Goal: Information Seeking & Learning: Learn about a topic

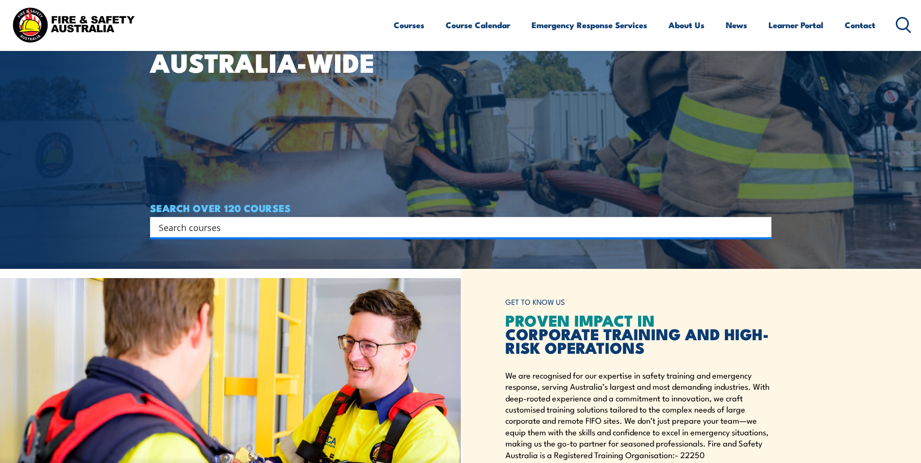
click at [293, 229] on input "Search input" at bounding box center [454, 227] width 591 height 15
paste input "RIIERR201E Conduct fire team operations"
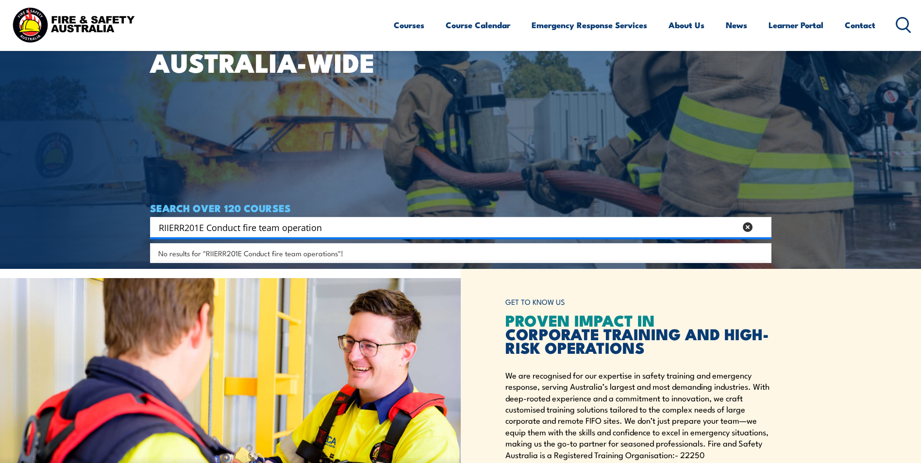
type input "RIIERR201E Conduct fire team operation"
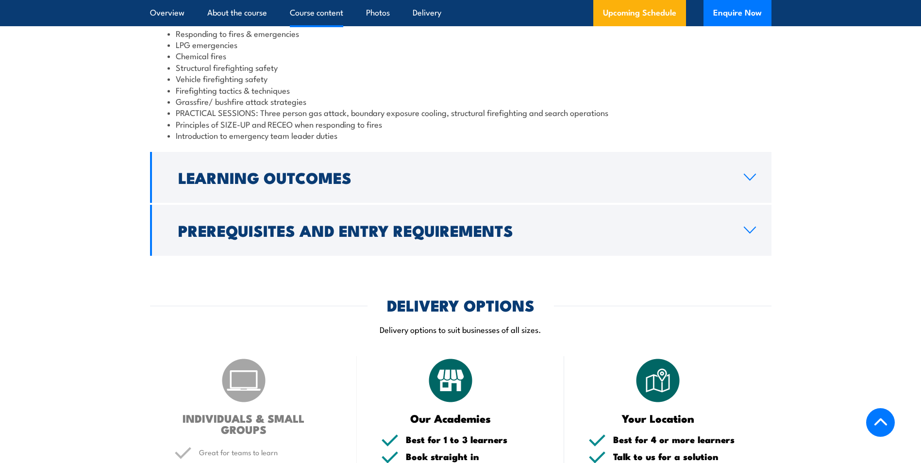
scroll to position [874, 0]
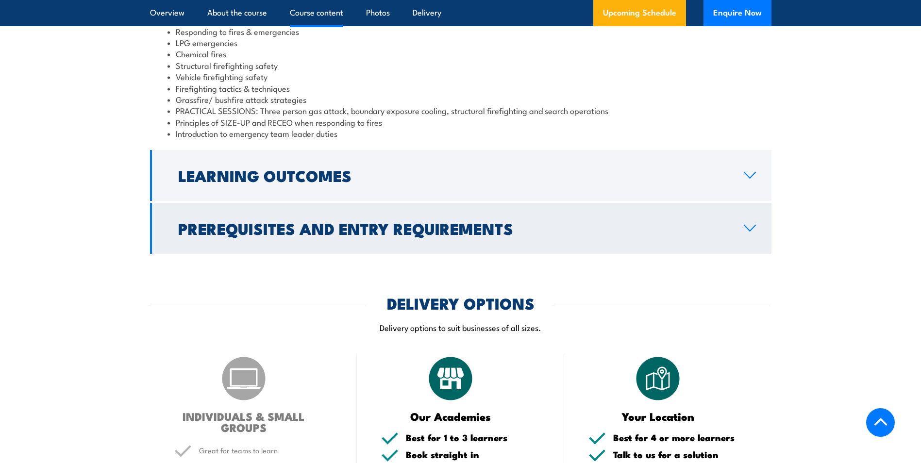
click at [743, 232] on icon at bounding box center [749, 228] width 13 height 8
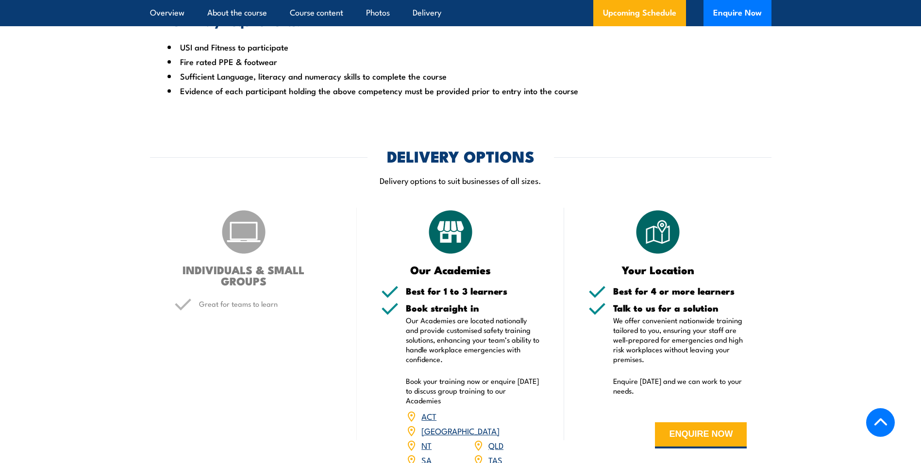
scroll to position [1262, 0]
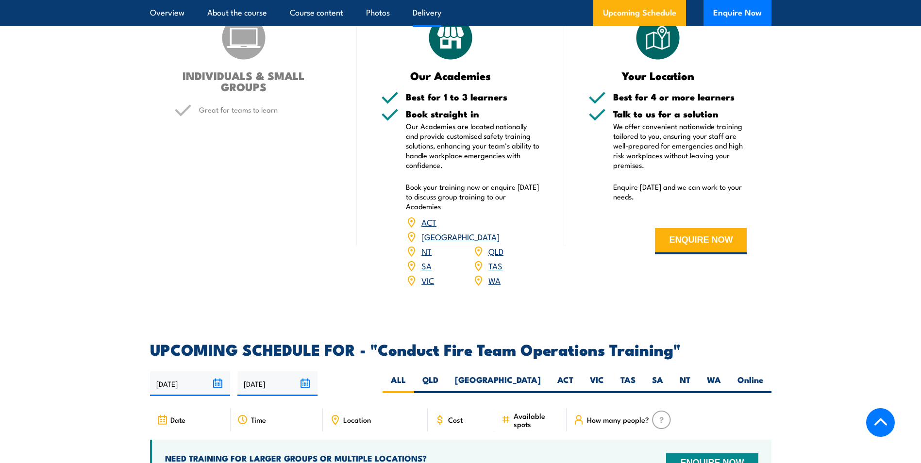
click at [494, 231] on link "[GEOGRAPHIC_DATA]" at bounding box center [460, 237] width 78 height 12
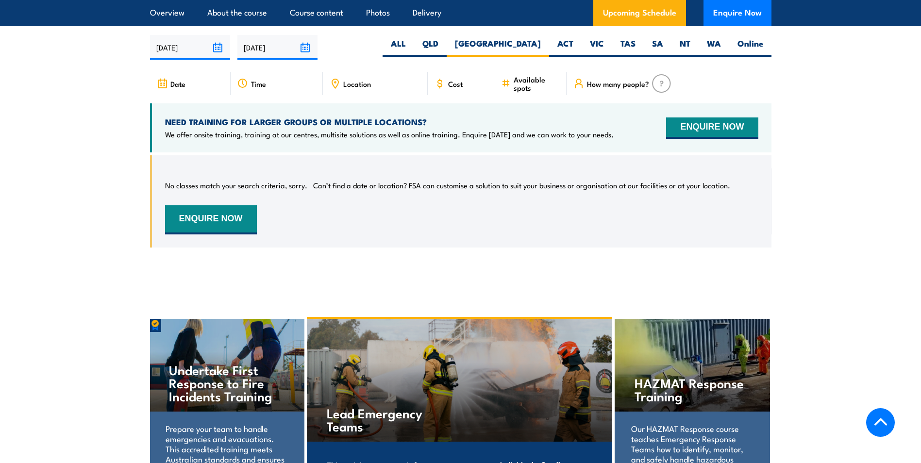
scroll to position [1552, 0]
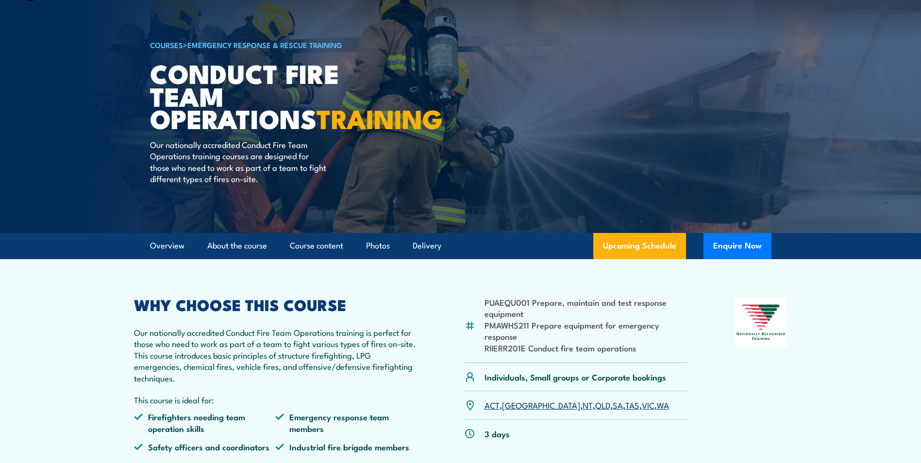
scroll to position [146, 0]
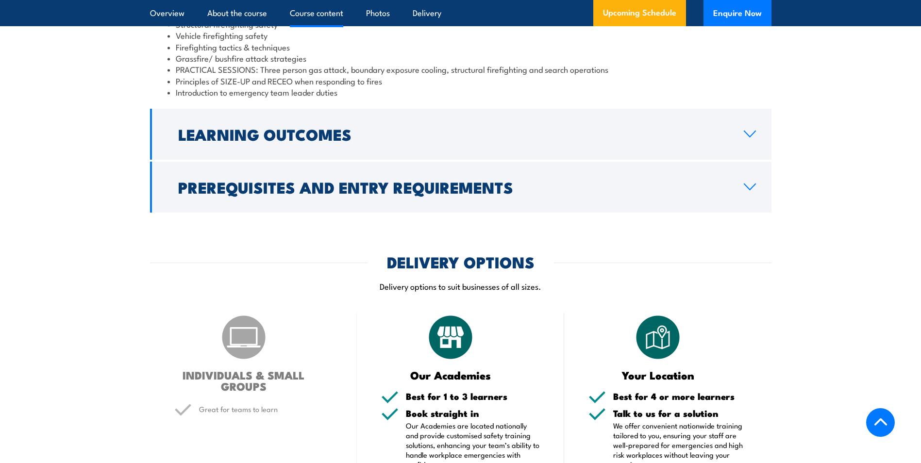
scroll to position [971, 0]
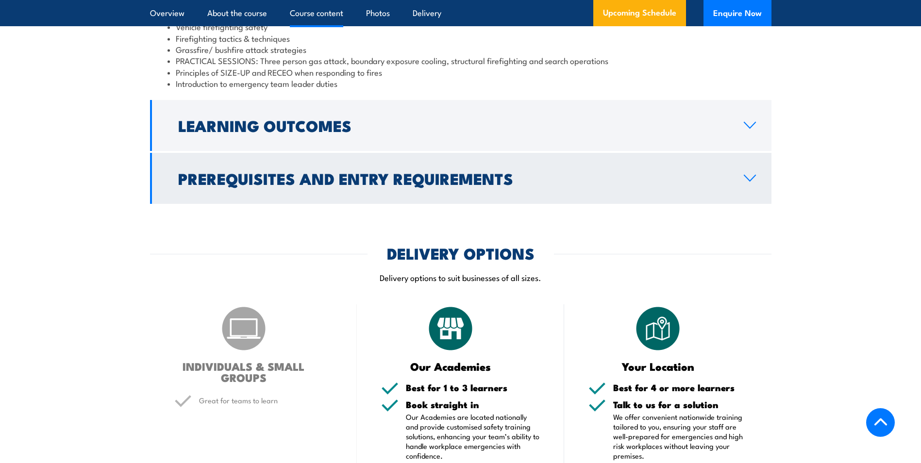
click at [535, 185] on h2 "Prerequisites and Entry Requirements" at bounding box center [453, 178] width 550 height 14
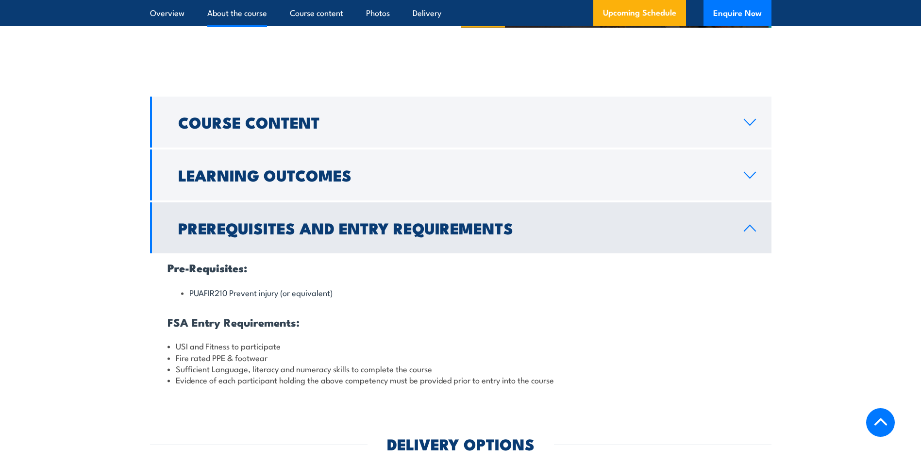
scroll to position [662, 0]
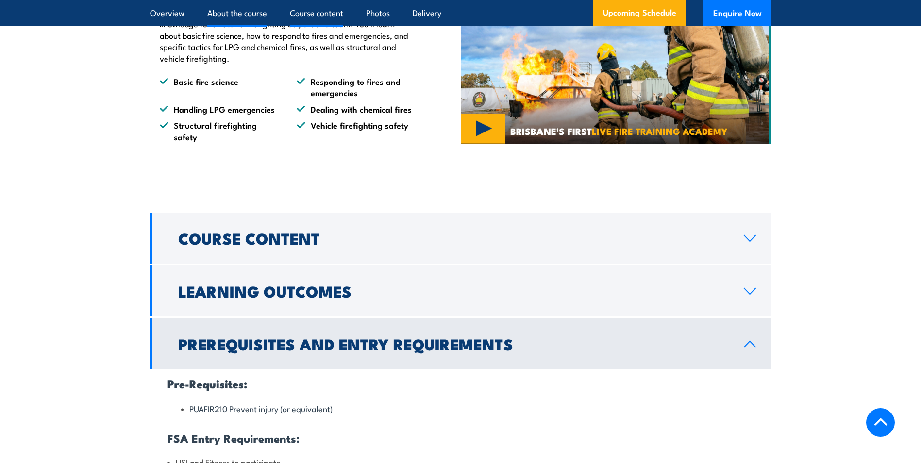
click at [314, 11] on link "Course content" at bounding box center [316, 13] width 53 height 26
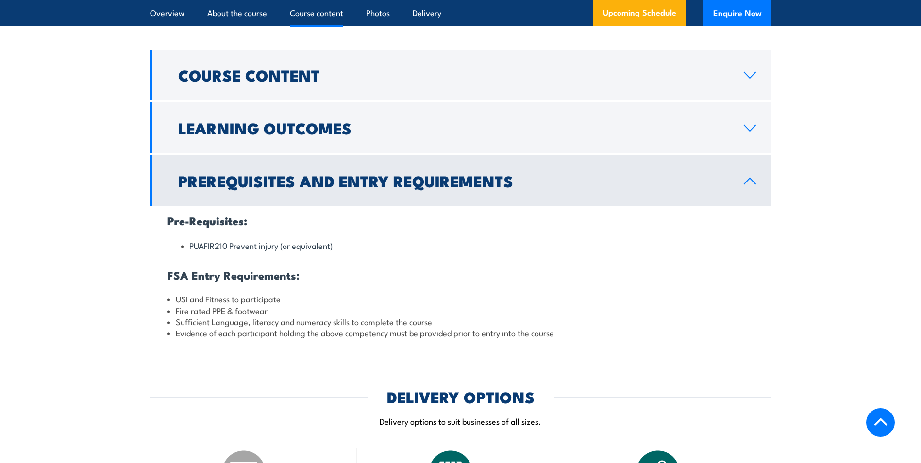
scroll to position [838, 0]
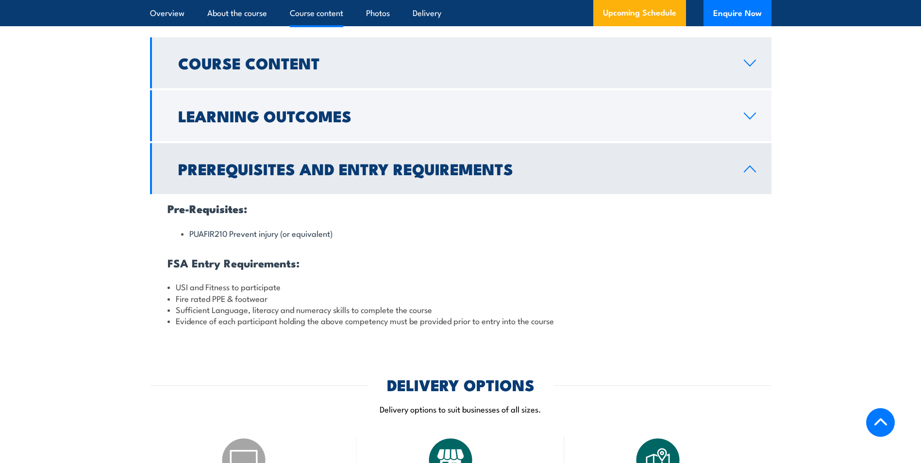
click at [289, 69] on h2 "Course Content" at bounding box center [453, 63] width 550 height 14
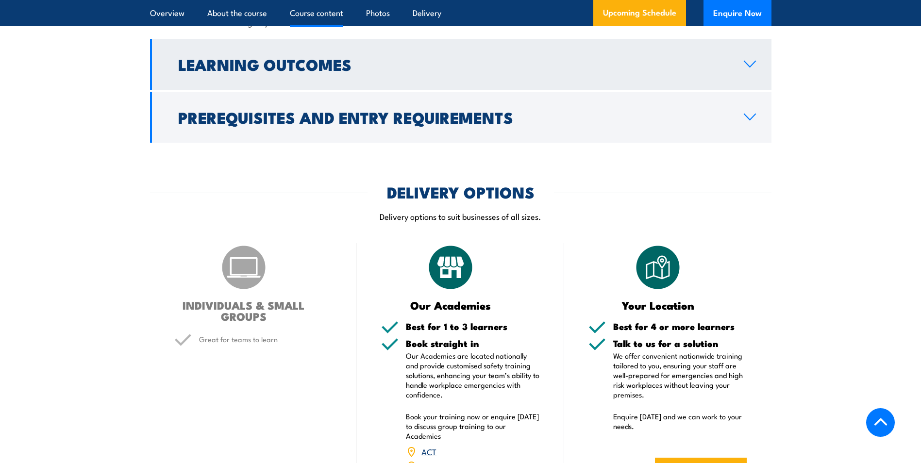
scroll to position [1080, 0]
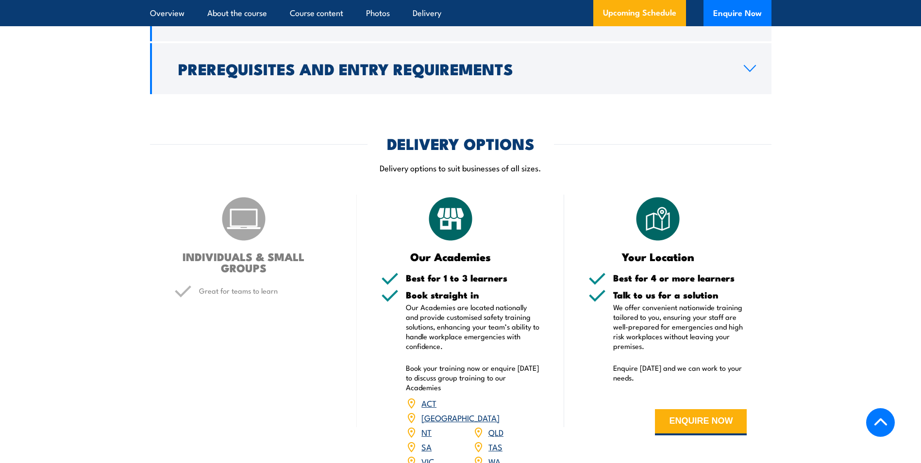
click at [231, 273] on h3 "INDIVIDUALS & SMALL GROUPS" at bounding box center [243, 262] width 139 height 22
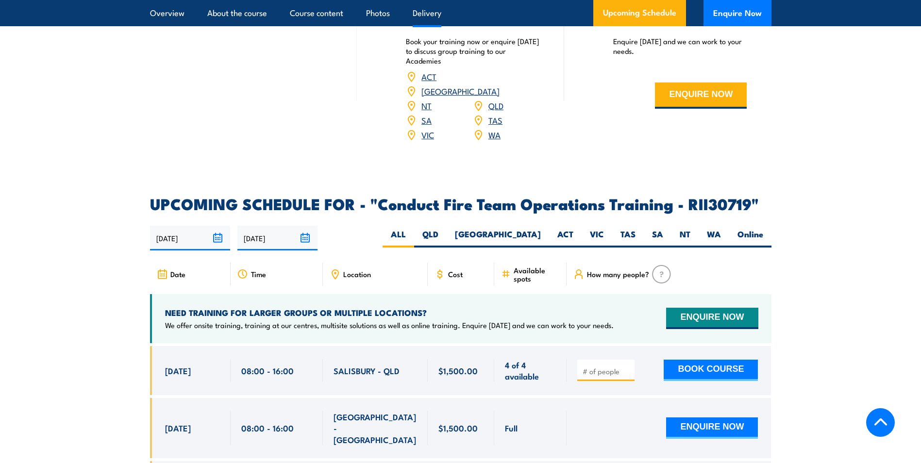
scroll to position [1420, 0]
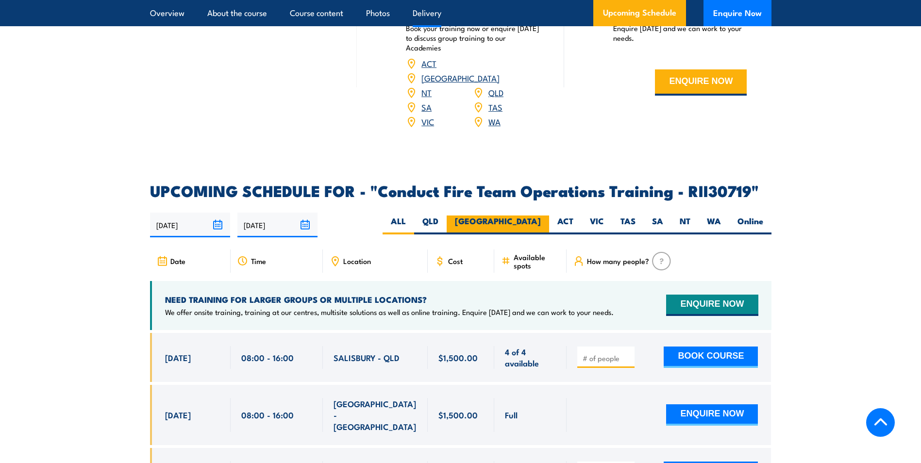
click at [543, 228] on label "[GEOGRAPHIC_DATA]" at bounding box center [497, 224] width 102 height 19
click at [543, 222] on input "[GEOGRAPHIC_DATA]" at bounding box center [544, 218] width 6 height 6
radio input "true"
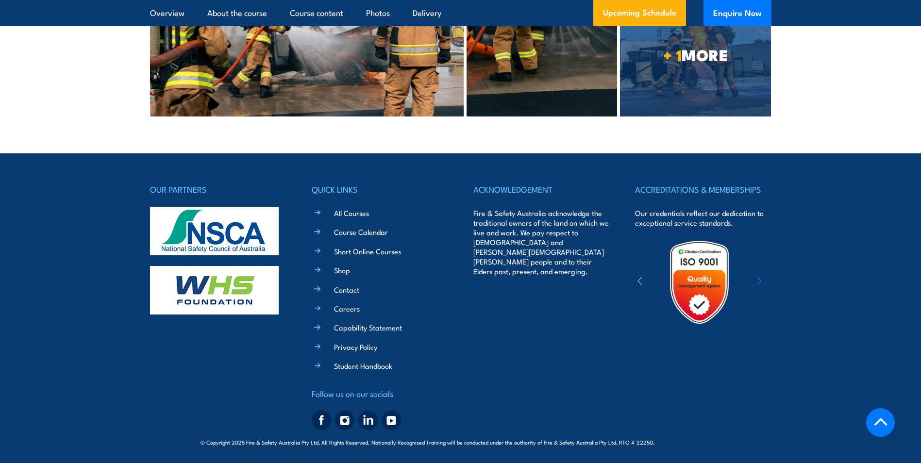
scroll to position [2447, 0]
